Goal: Task Accomplishment & Management: Manage account settings

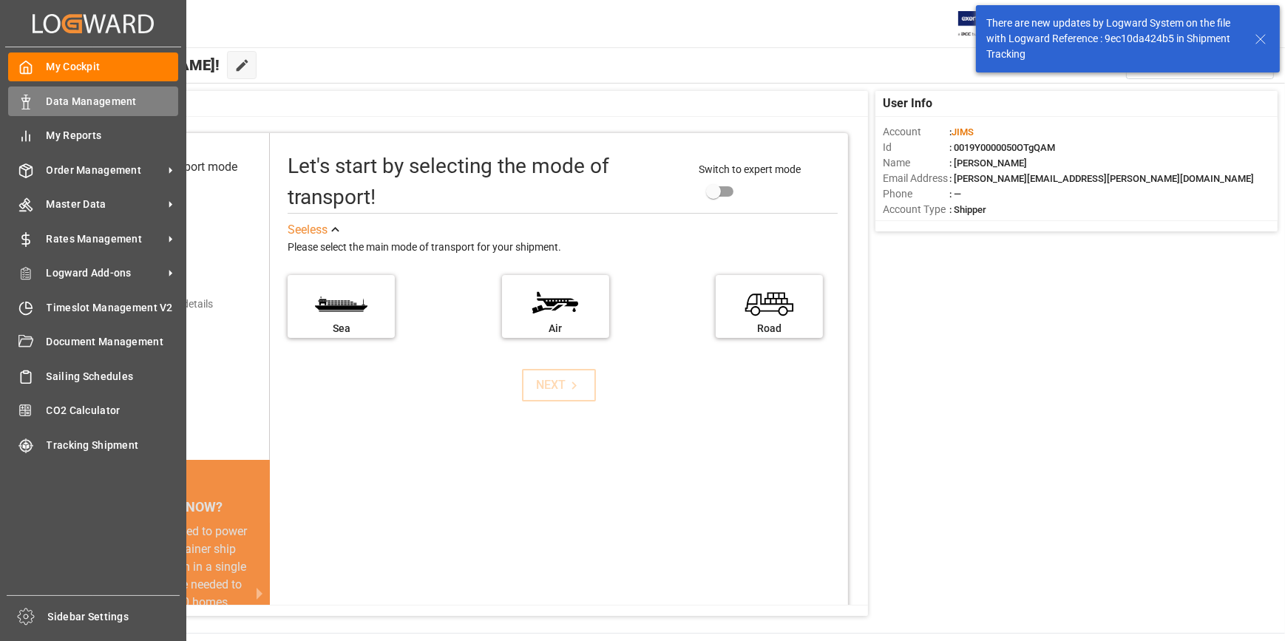
click at [67, 110] on div "Data Management Data Management" at bounding box center [93, 100] width 170 height 29
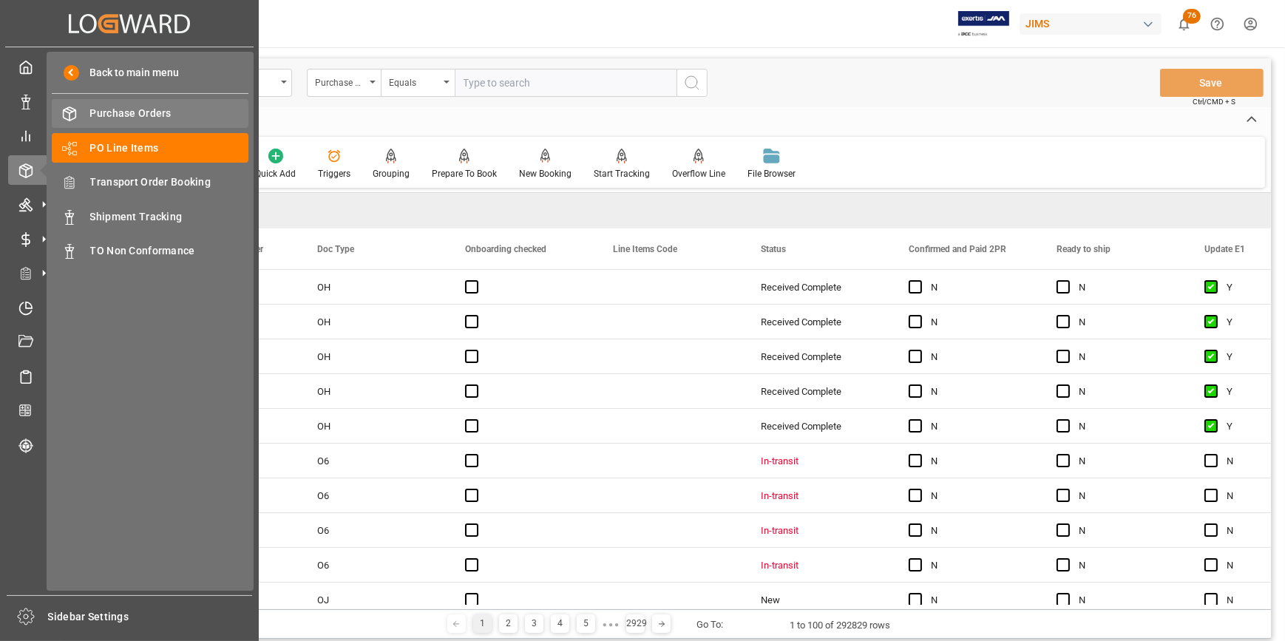
click at [110, 114] on span "Purchase Orders" at bounding box center [169, 114] width 159 height 16
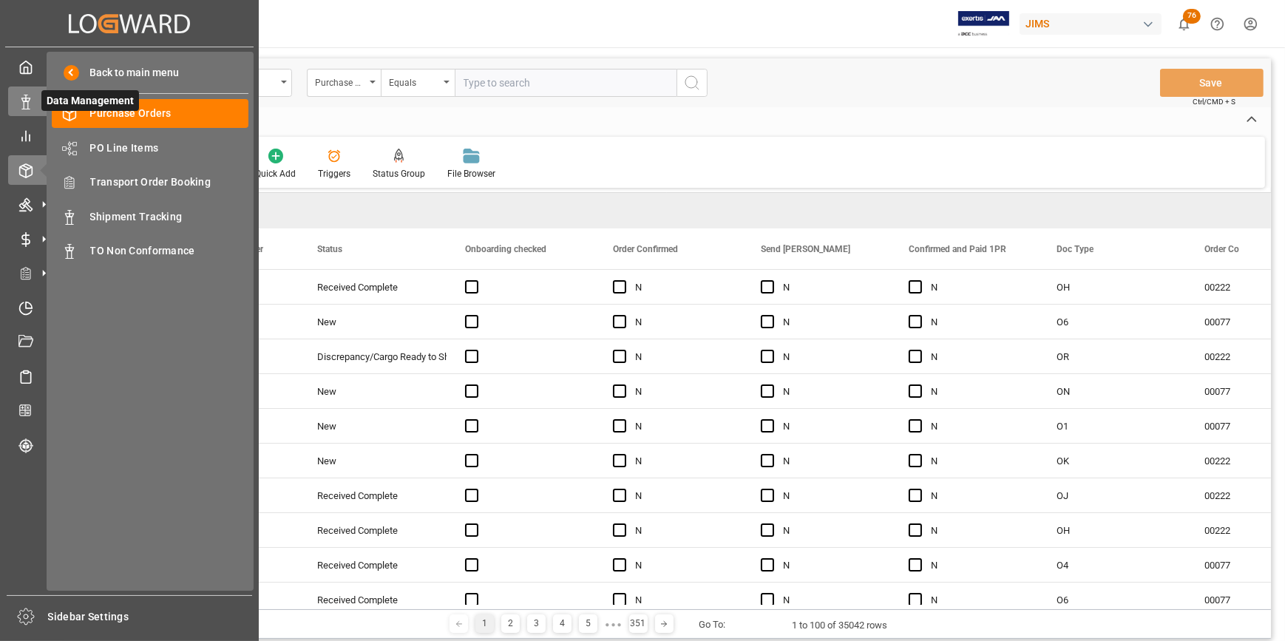
click at [33, 99] on icon at bounding box center [25, 102] width 15 height 15
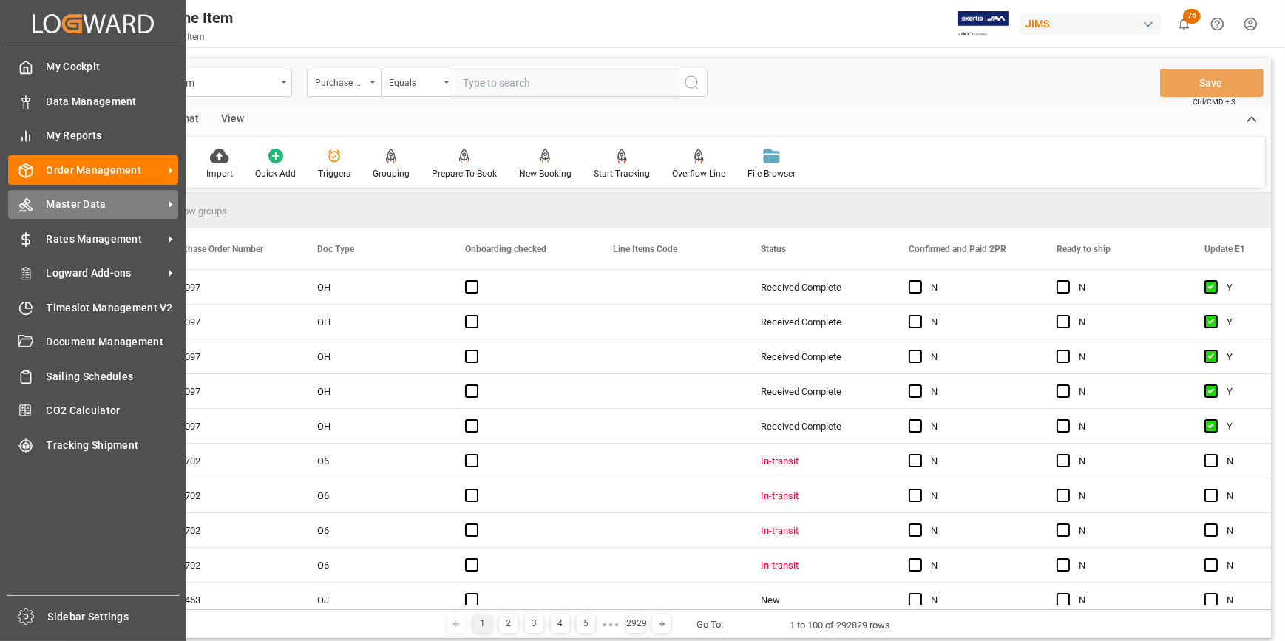
click at [89, 207] on span "Master Data" at bounding box center [105, 205] width 117 height 16
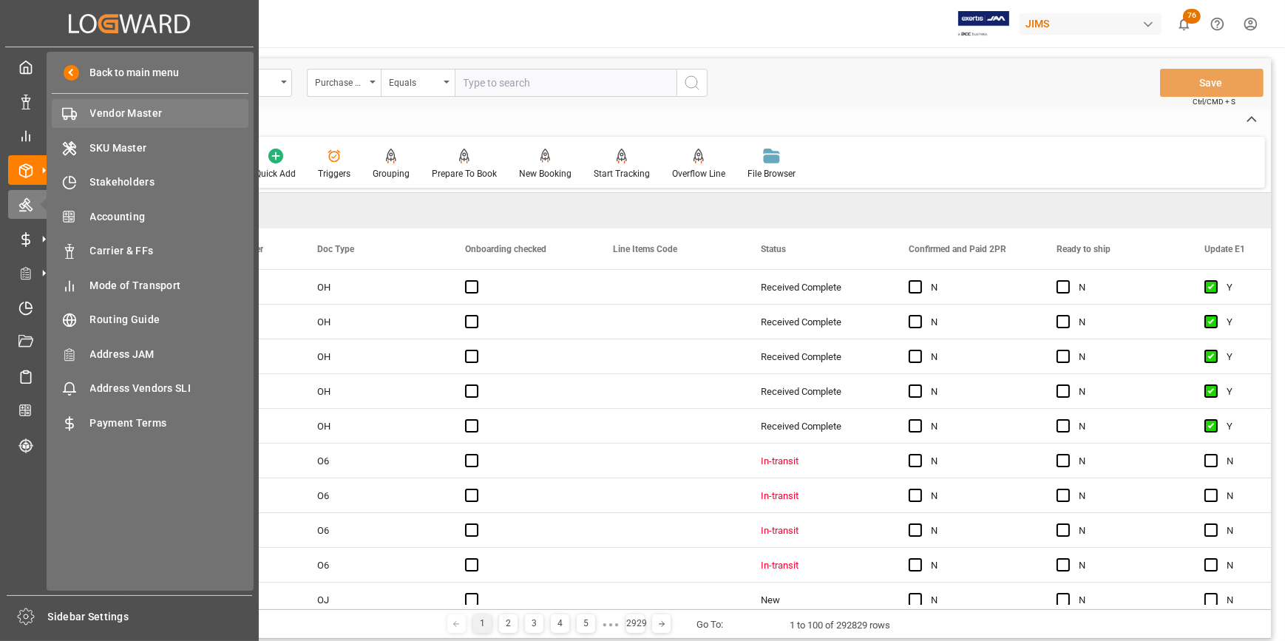
click at [112, 119] on span "Vendor Master" at bounding box center [169, 114] width 159 height 16
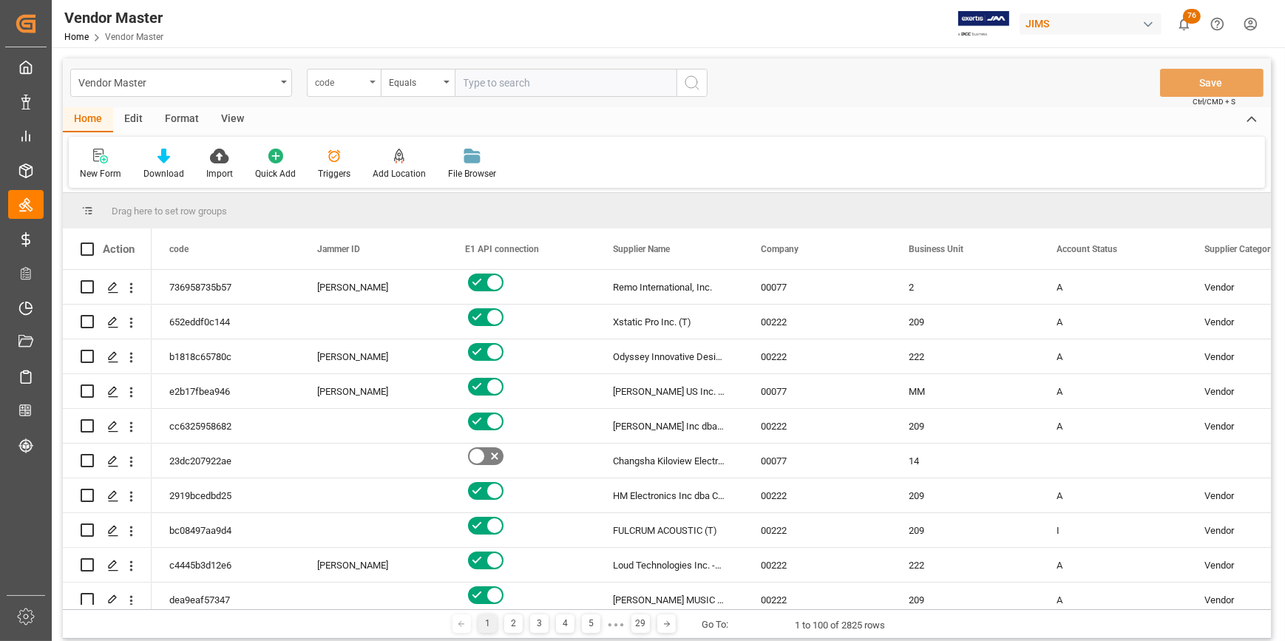
click at [336, 89] on div "code" at bounding box center [344, 83] width 74 height 28
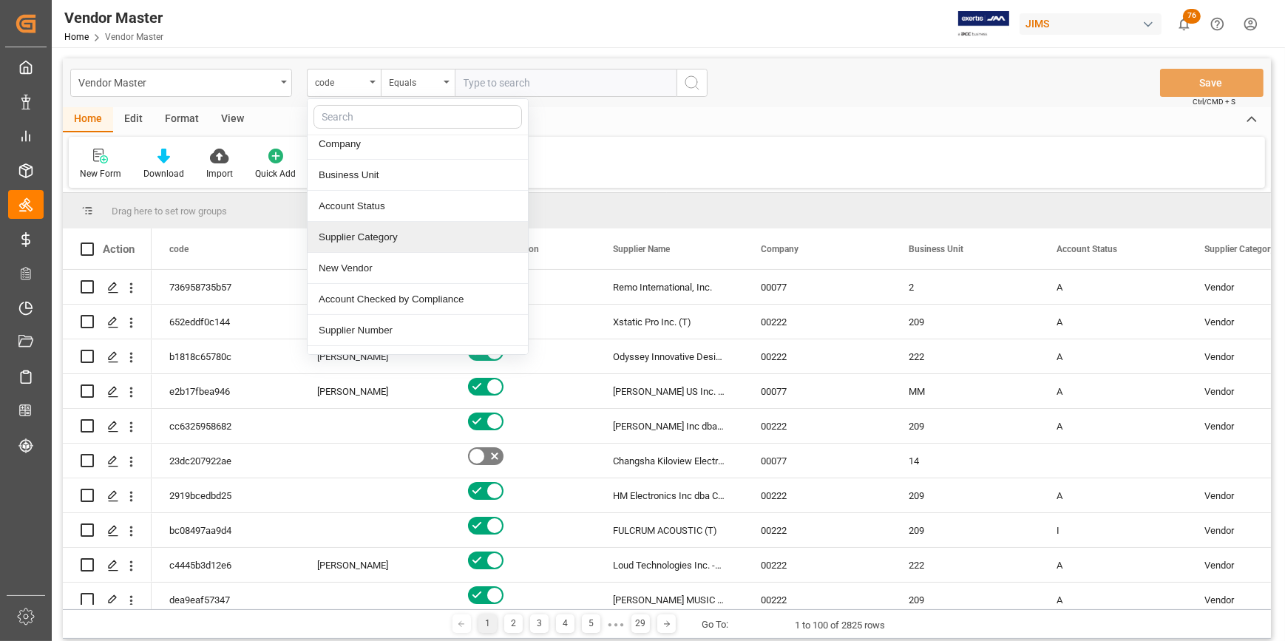
scroll to position [134, 0]
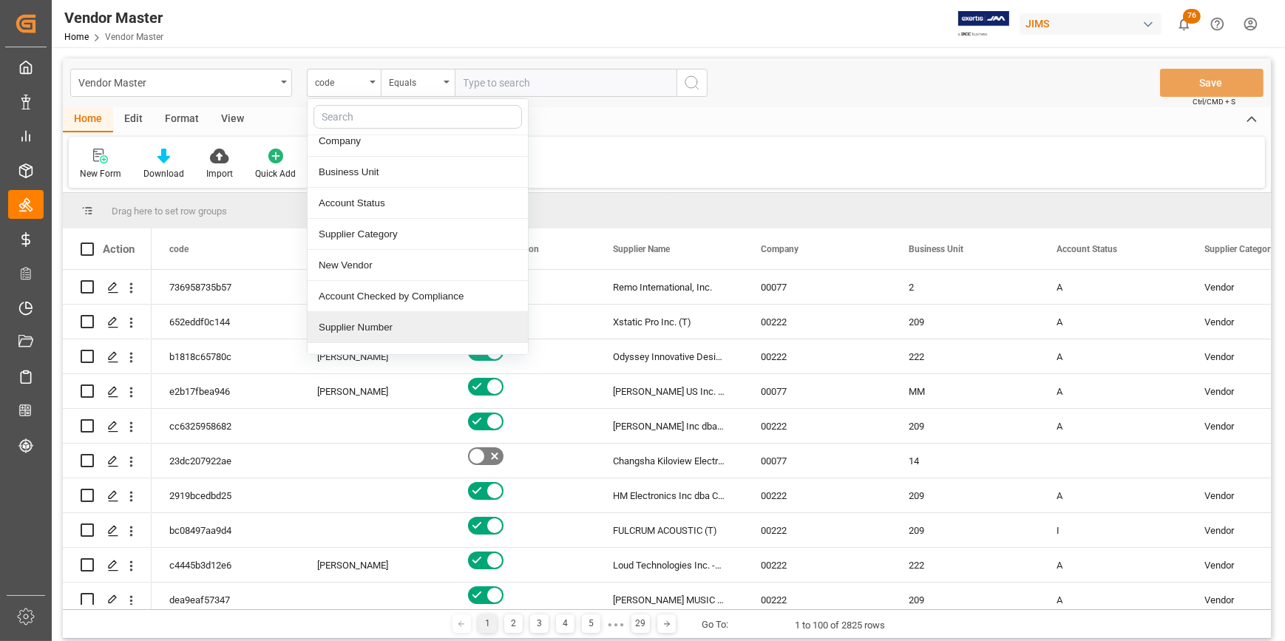
click at [391, 324] on div "Supplier Number" at bounding box center [417, 327] width 220 height 31
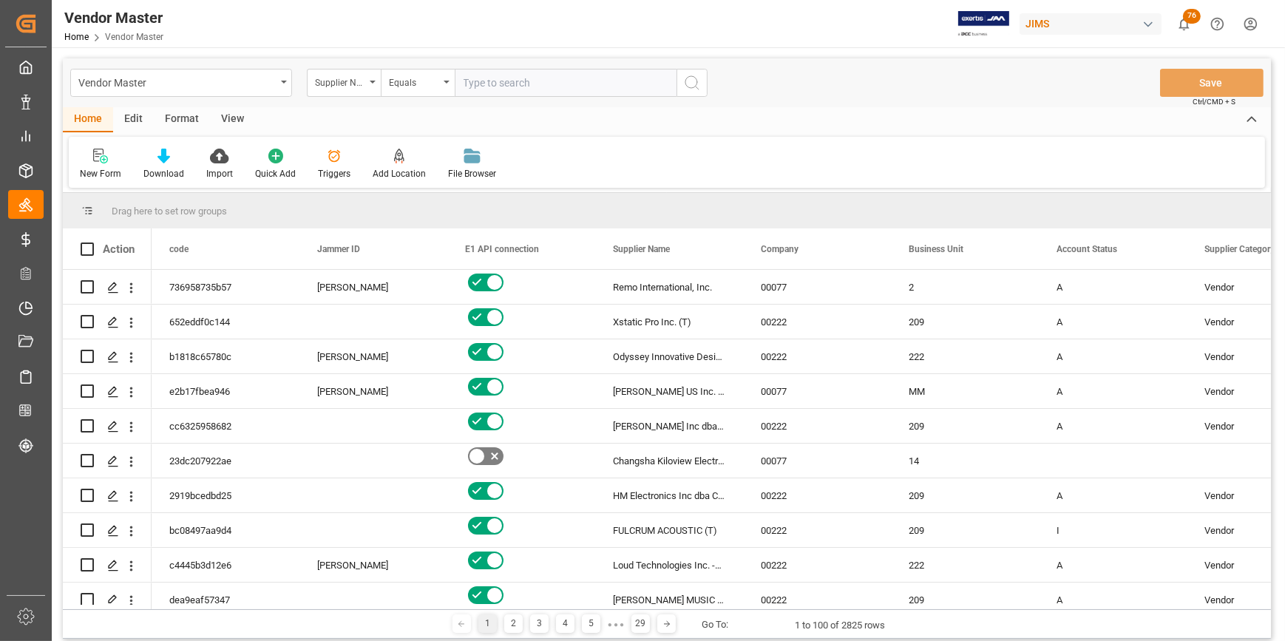
click at [498, 87] on input "text" at bounding box center [566, 83] width 222 height 28
click at [599, 74] on input "text" at bounding box center [566, 83] width 222 height 28
click at [470, 90] on input "text" at bounding box center [566, 83] width 222 height 28
type input "423501"
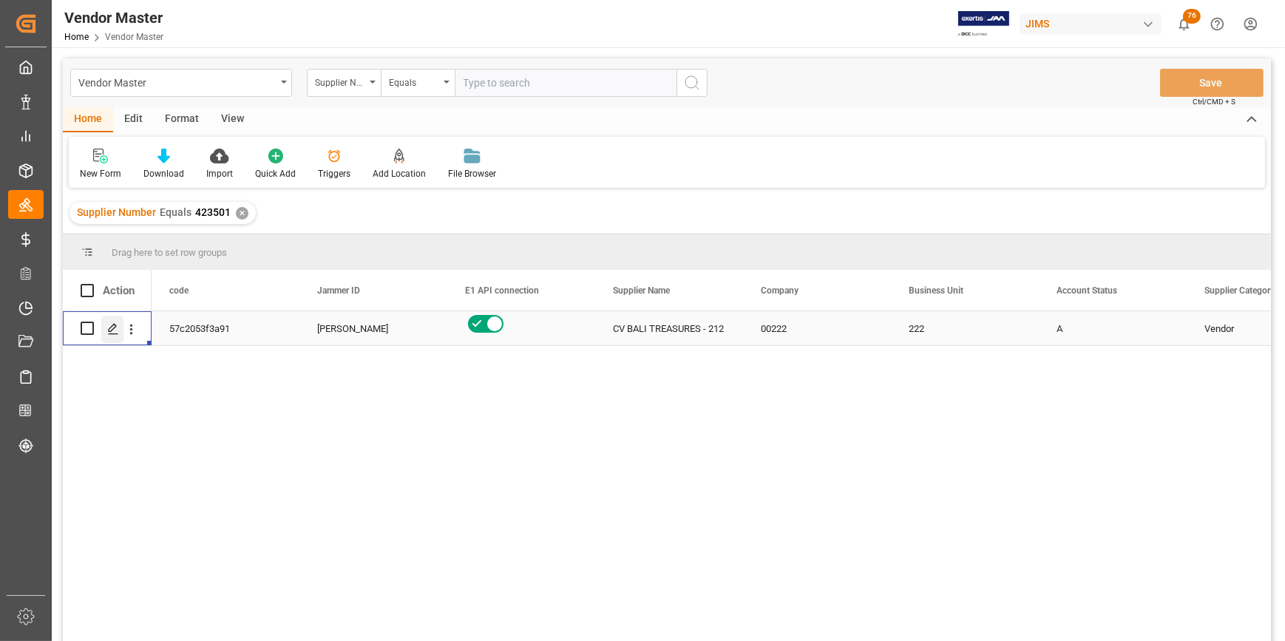
click at [113, 324] on polygon "Press SPACE to select this row." at bounding box center [112, 327] width 7 height 7
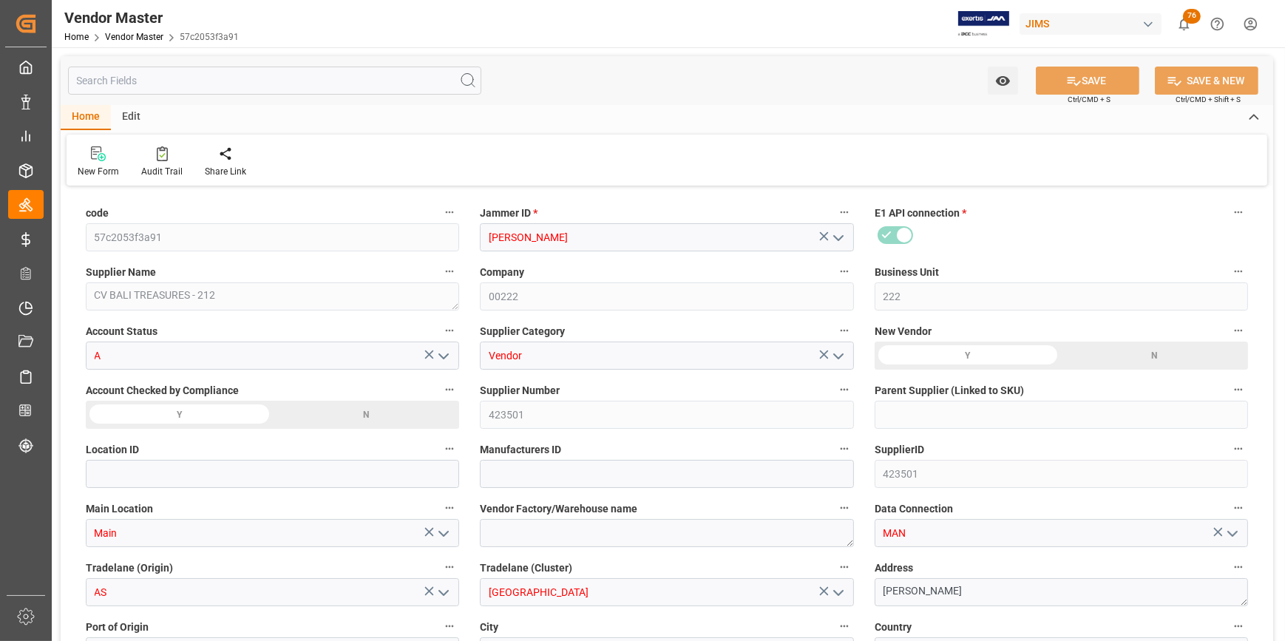
type input "[DATE] 01:34"
type input "30 days after B/L date"
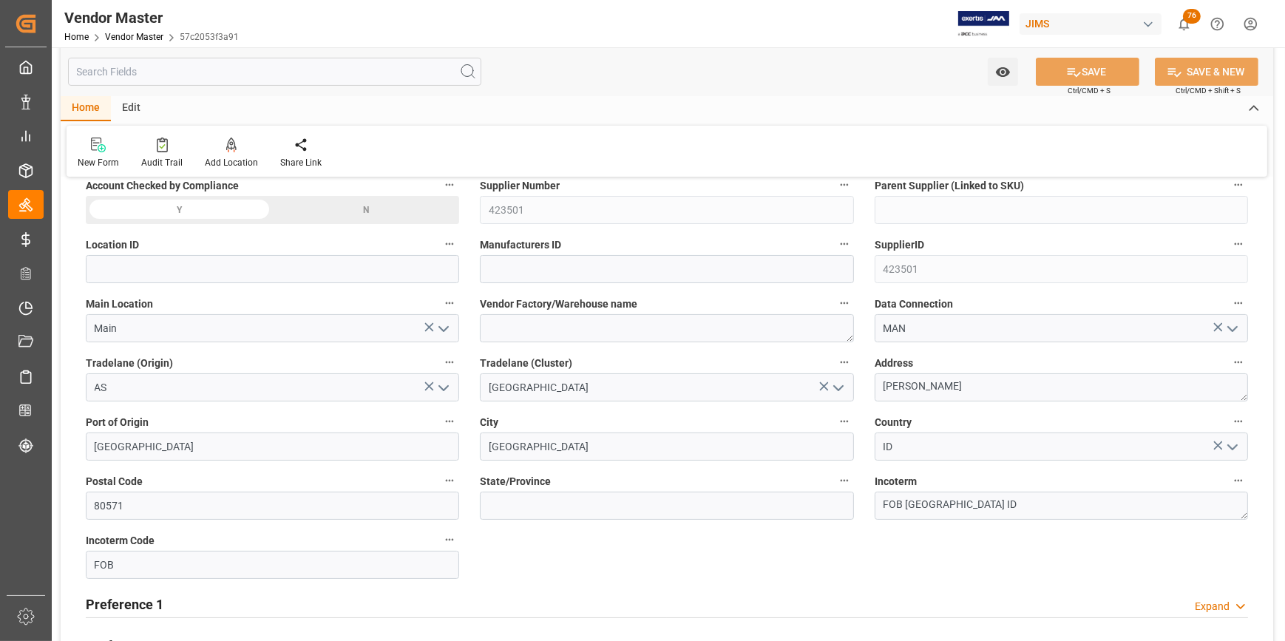
scroll to position [268, 0]
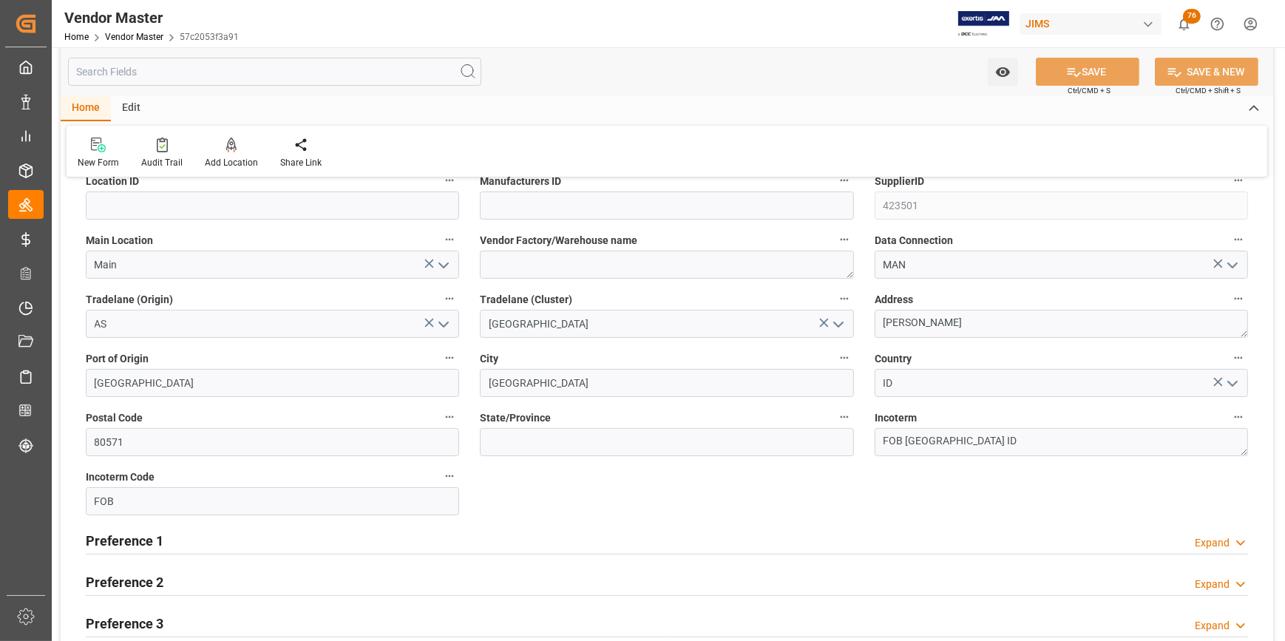
click at [126, 545] on h2 "Preference 1" at bounding box center [125, 541] width 78 height 20
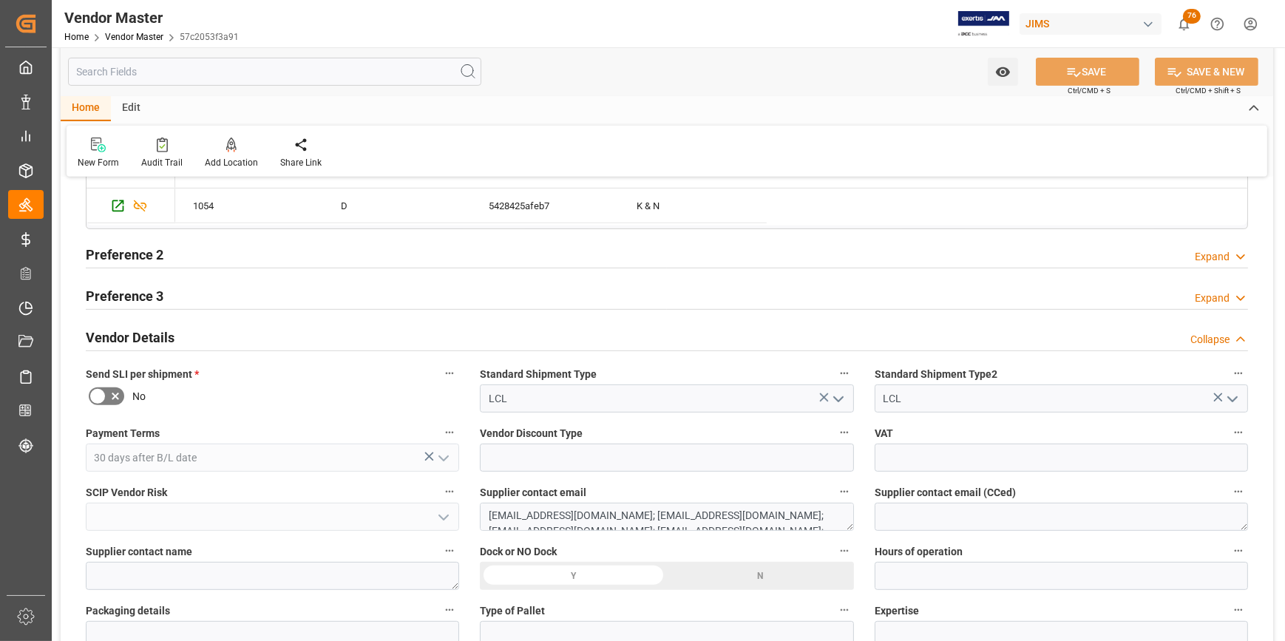
scroll to position [806, 0]
